Goal: Navigation & Orientation: Find specific page/section

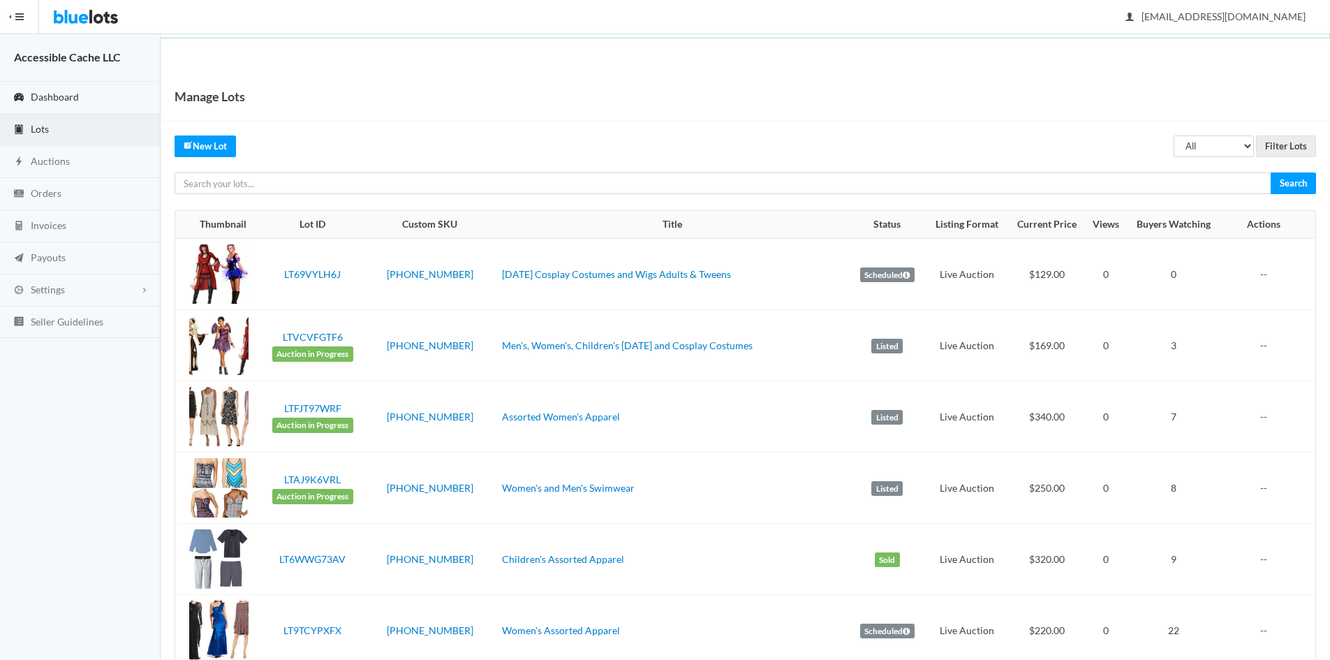
click at [55, 93] on span "Dashboard" at bounding box center [55, 97] width 48 height 12
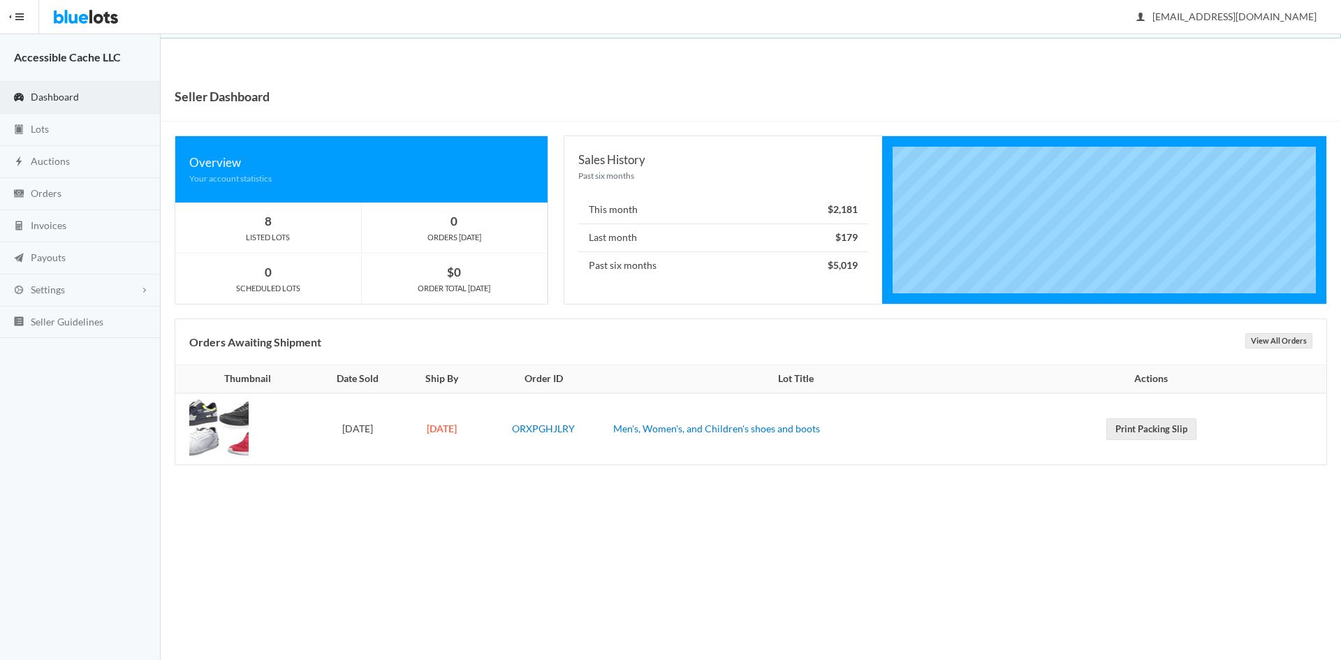
click at [41, 96] on span "Dashboard" at bounding box center [55, 97] width 48 height 12
click at [42, 131] on span "Lots" at bounding box center [40, 129] width 18 height 12
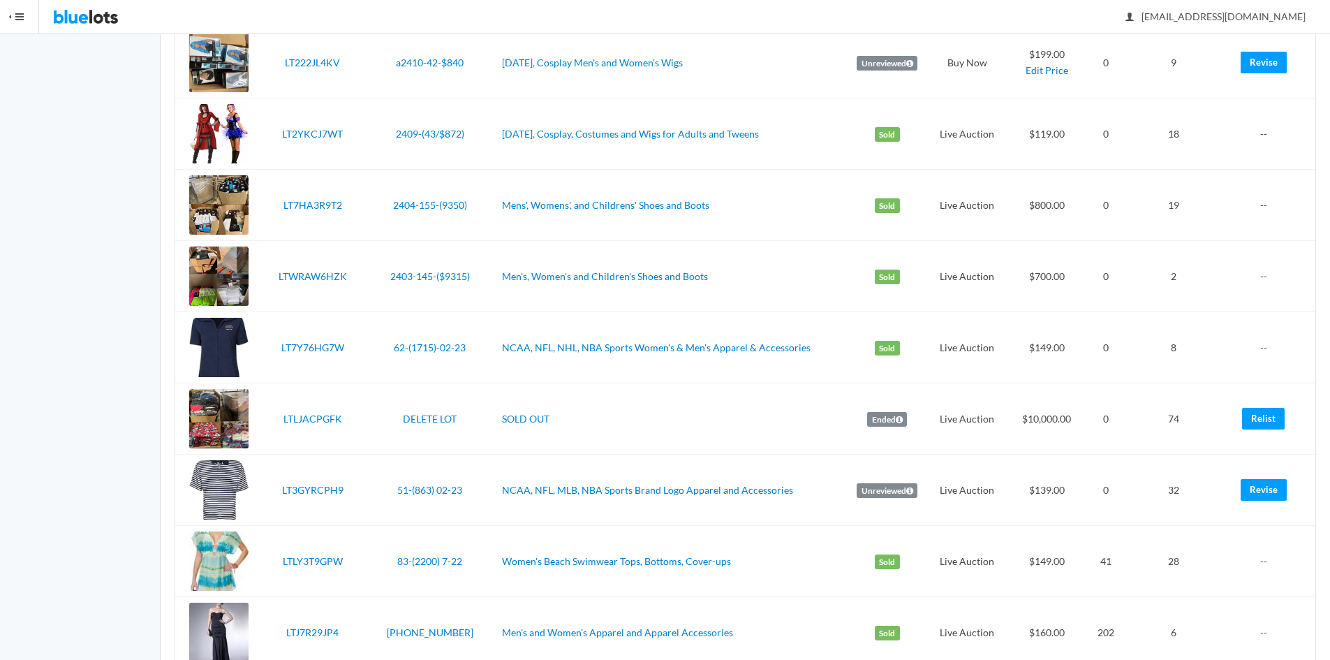
scroll to position [623, 0]
